Goal: Transaction & Acquisition: Purchase product/service

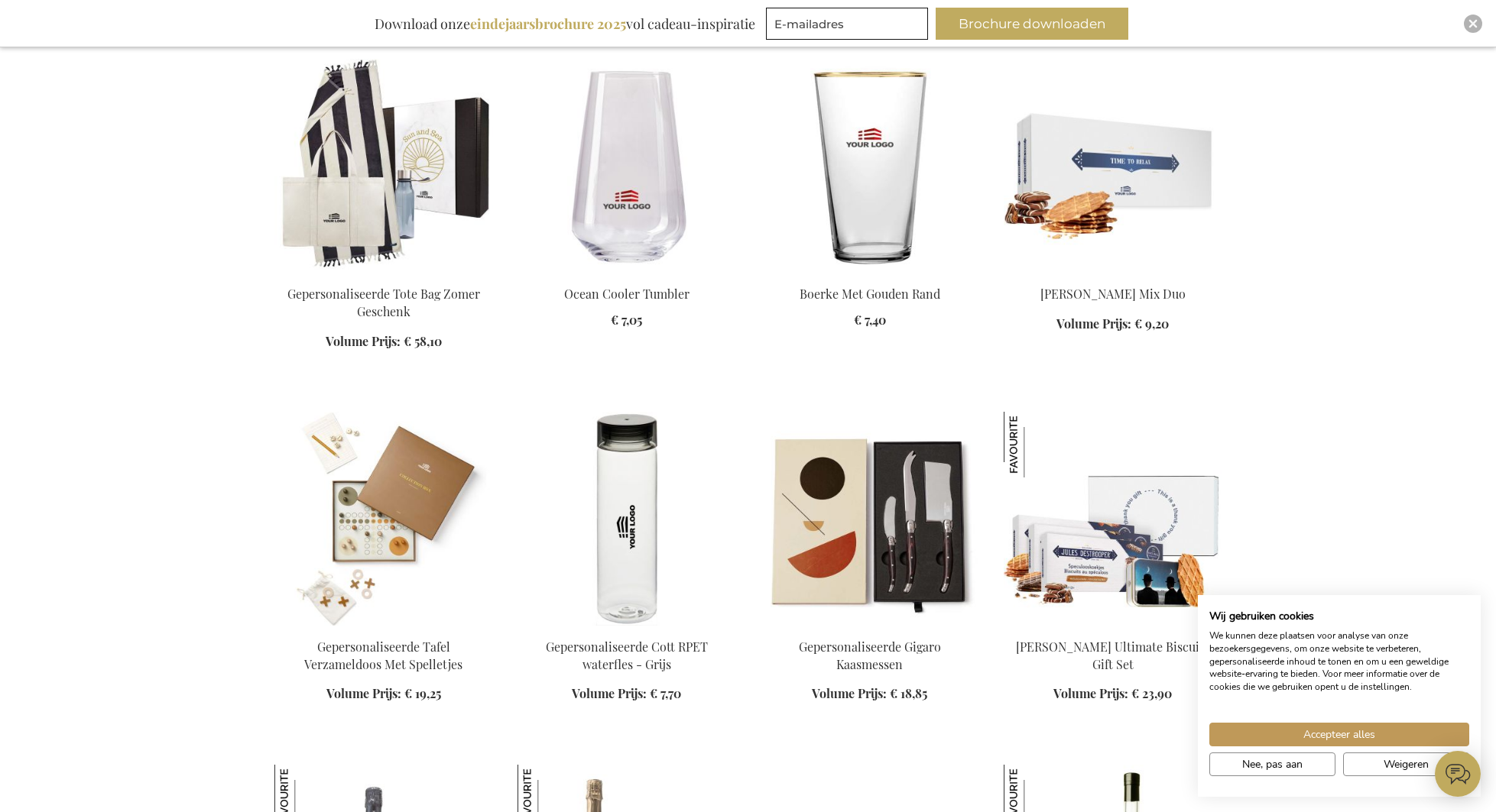
scroll to position [1582, 0]
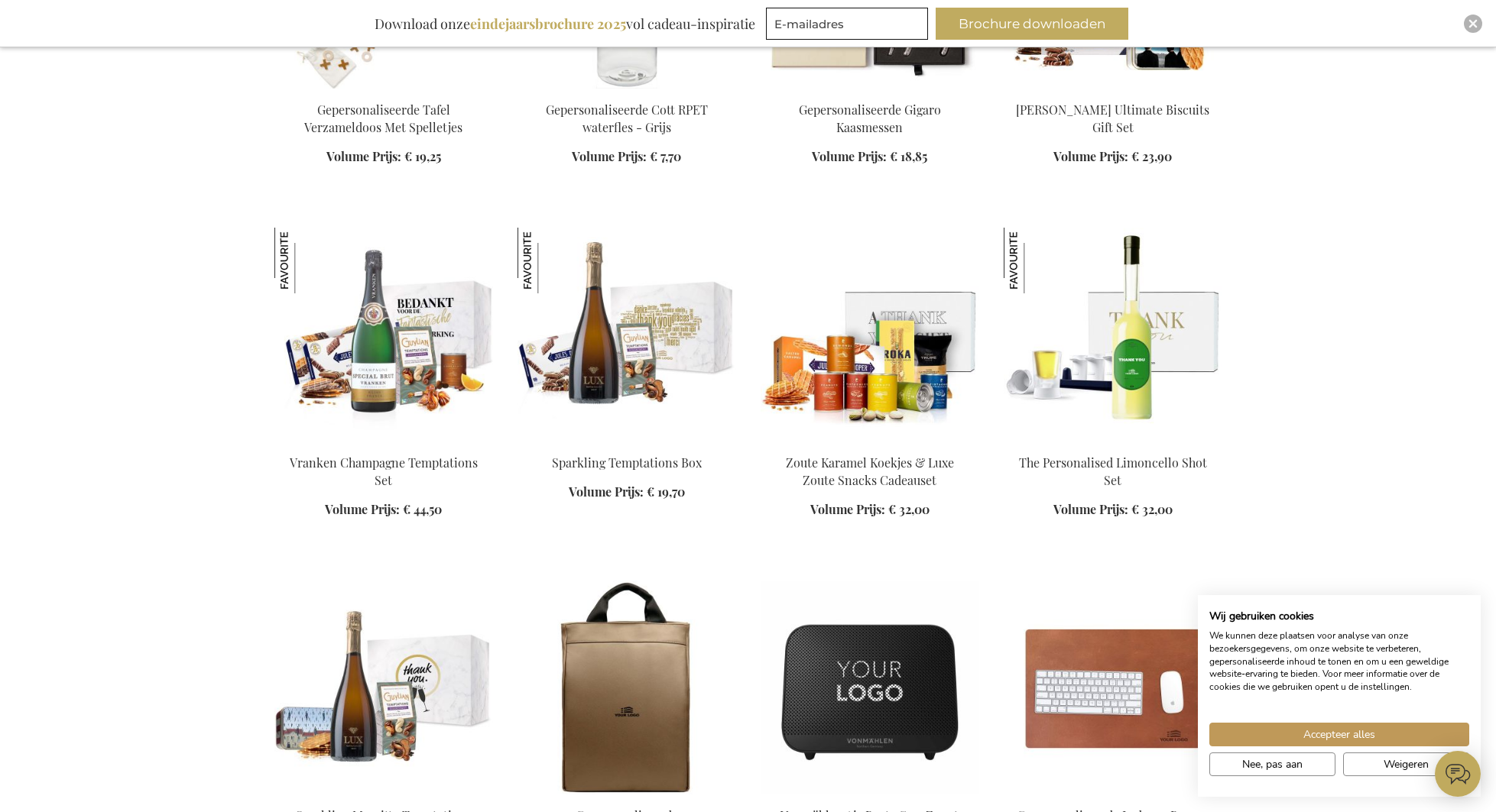
scroll to position [1866, 0]
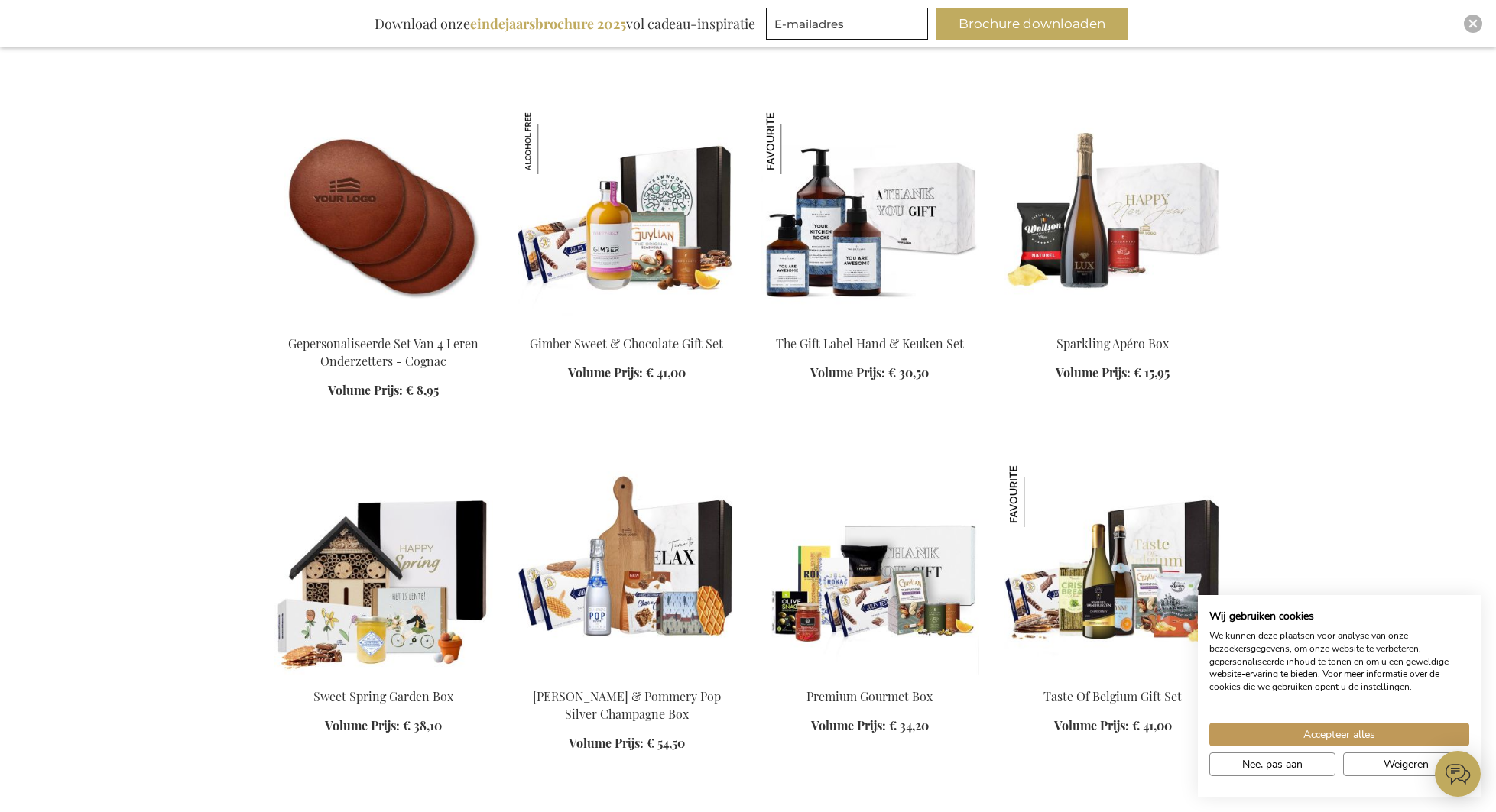
scroll to position [3750, 0]
click at [629, 234] on img at bounding box center [627, 214] width 219 height 214
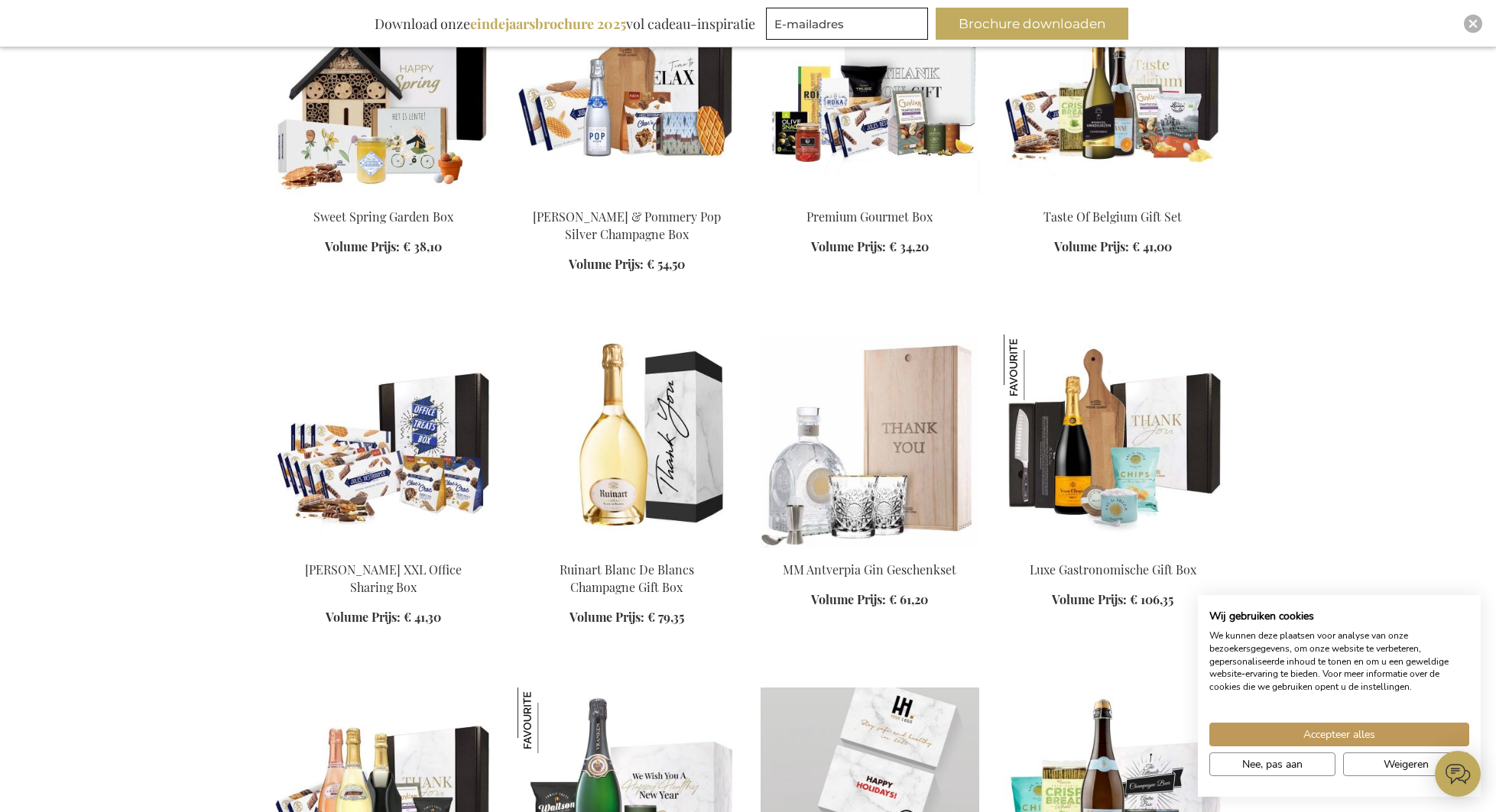
scroll to position [1316, 0]
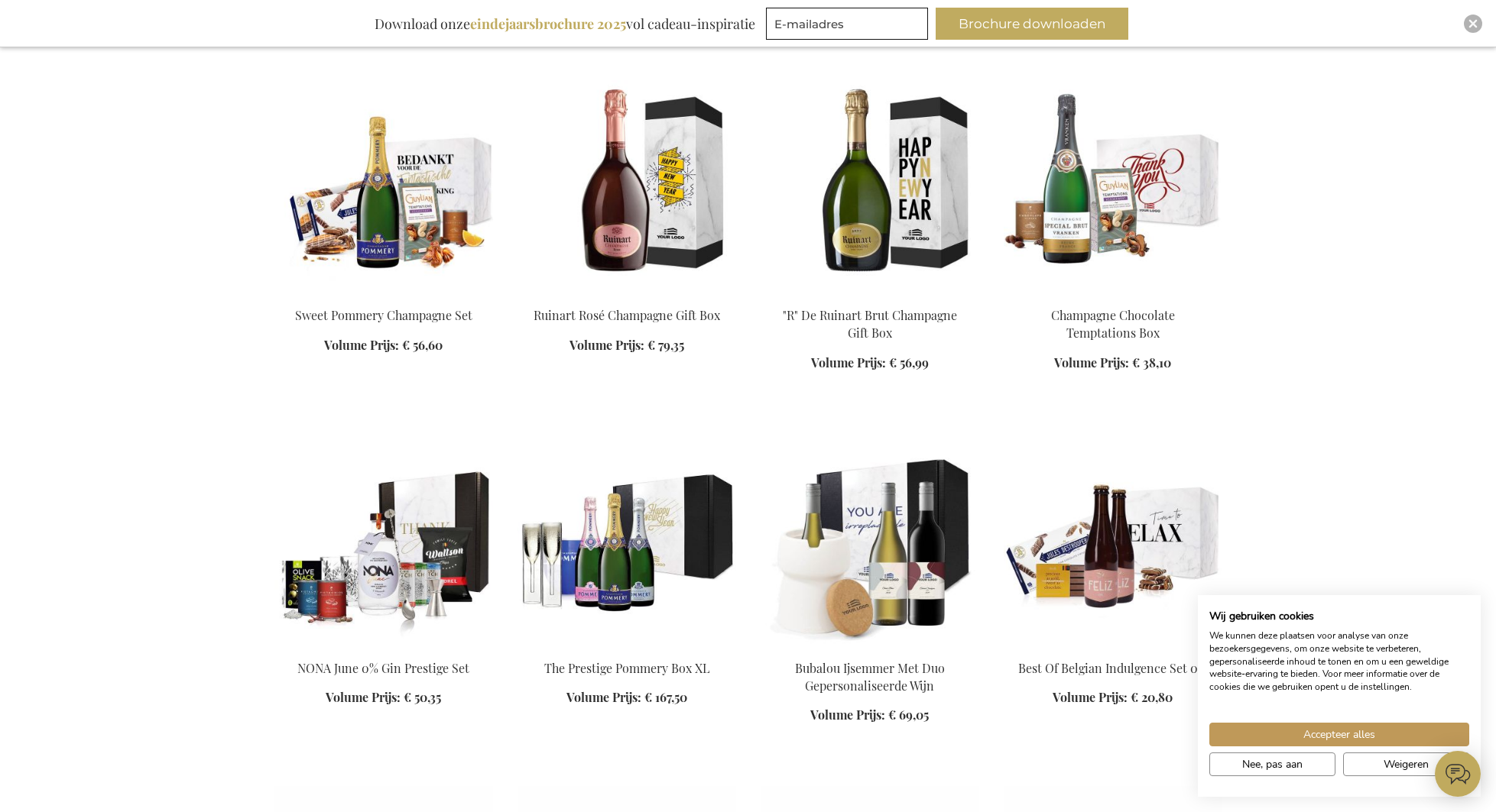
scroll to position [3523, 0]
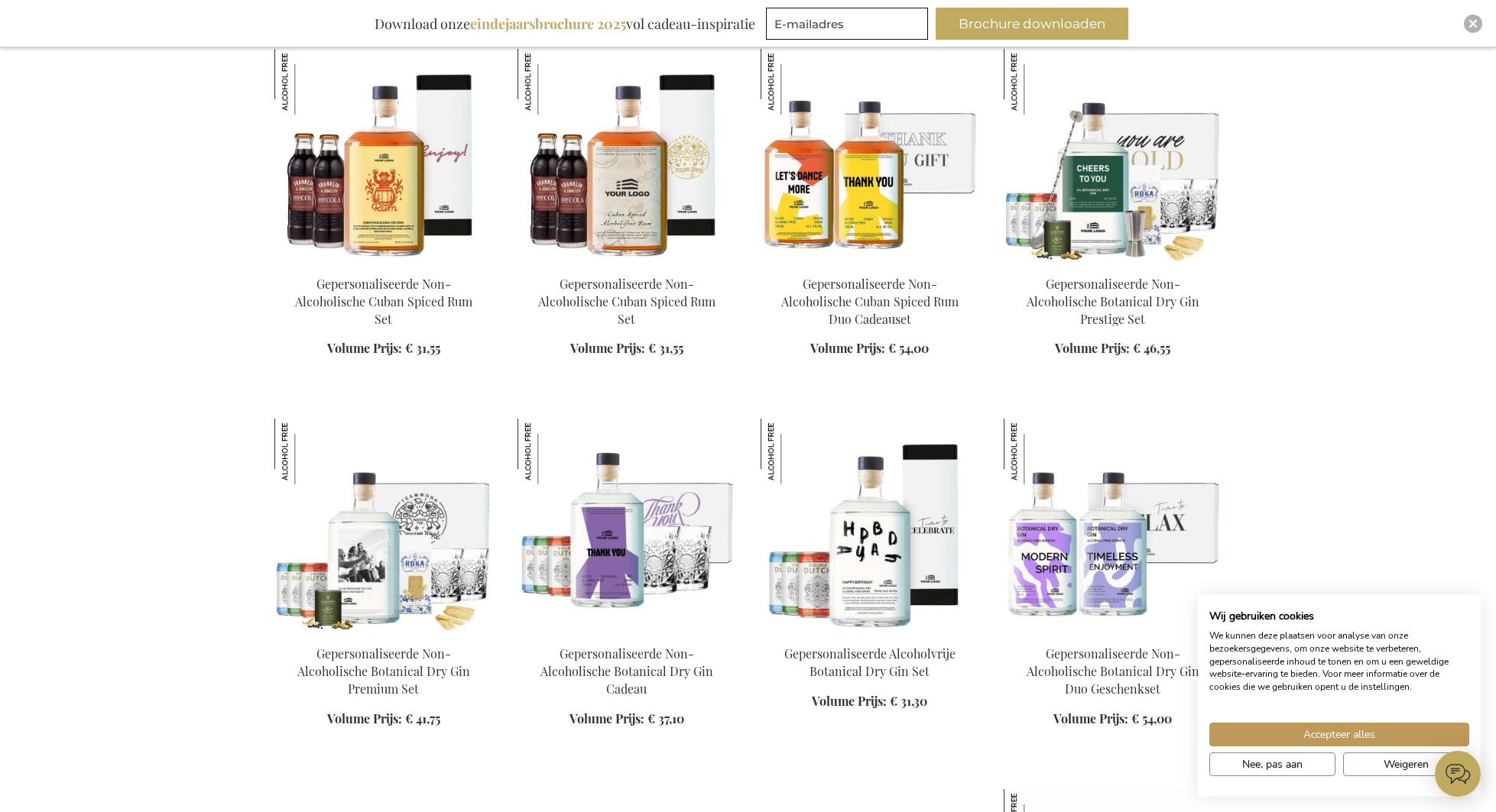
scroll to position [4629, 0]
